Goal: Navigation & Orientation: Find specific page/section

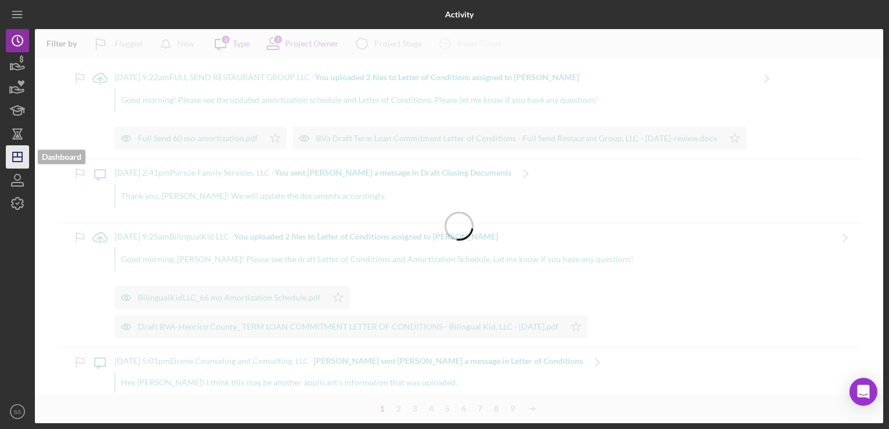
click at [14, 155] on icon "Icon/Dashboard" at bounding box center [17, 156] width 29 height 29
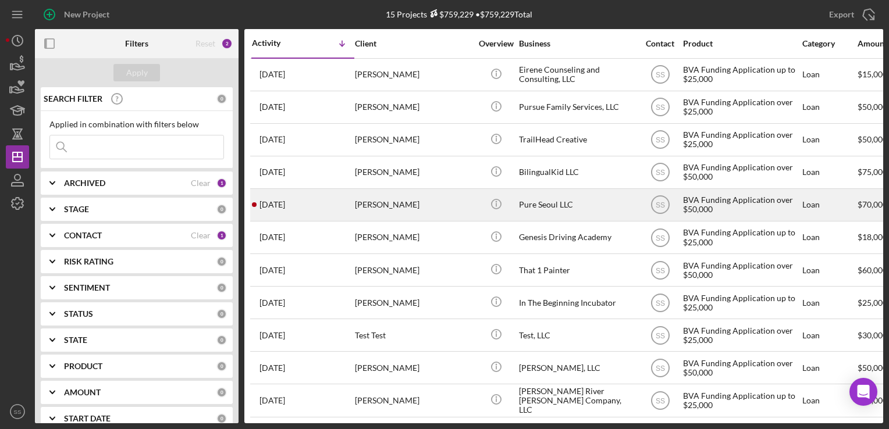
scroll to position [20, 0]
